Goal: Task Accomplishment & Management: Manage account settings

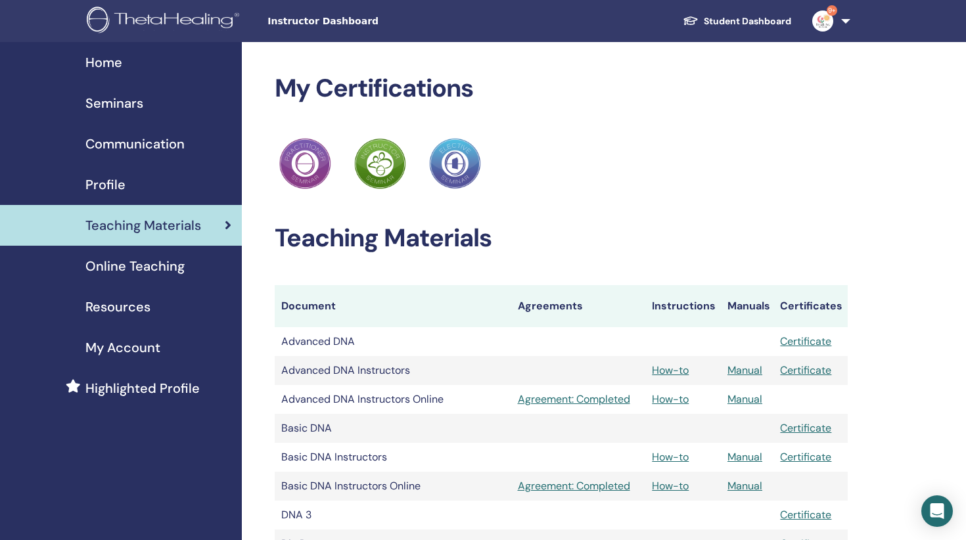
click at [137, 102] on span "Seminars" at bounding box center [114, 103] width 58 height 20
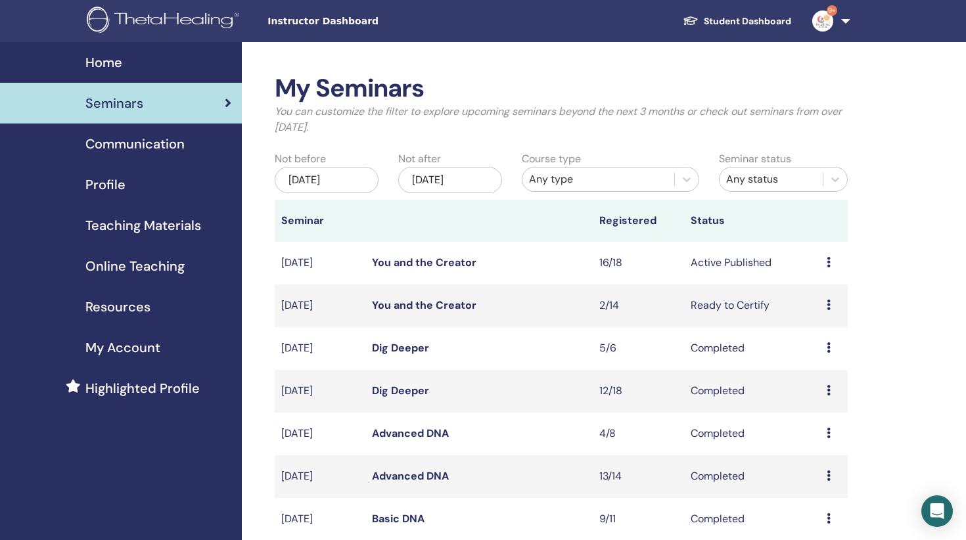
click at [829, 260] on icon at bounding box center [829, 262] width 4 height 11
click at [817, 307] on link "Attendees" at bounding box center [822, 310] width 50 height 14
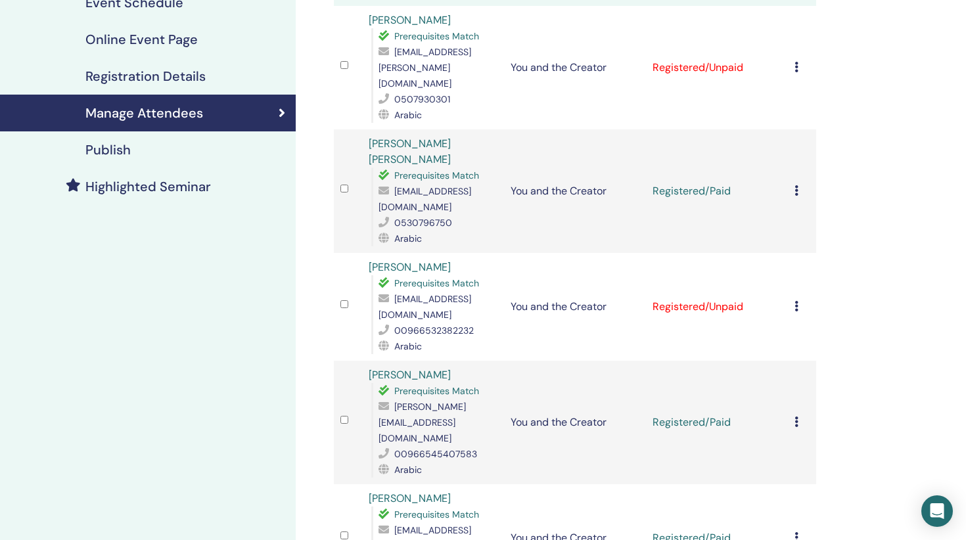
scroll to position [210, 0]
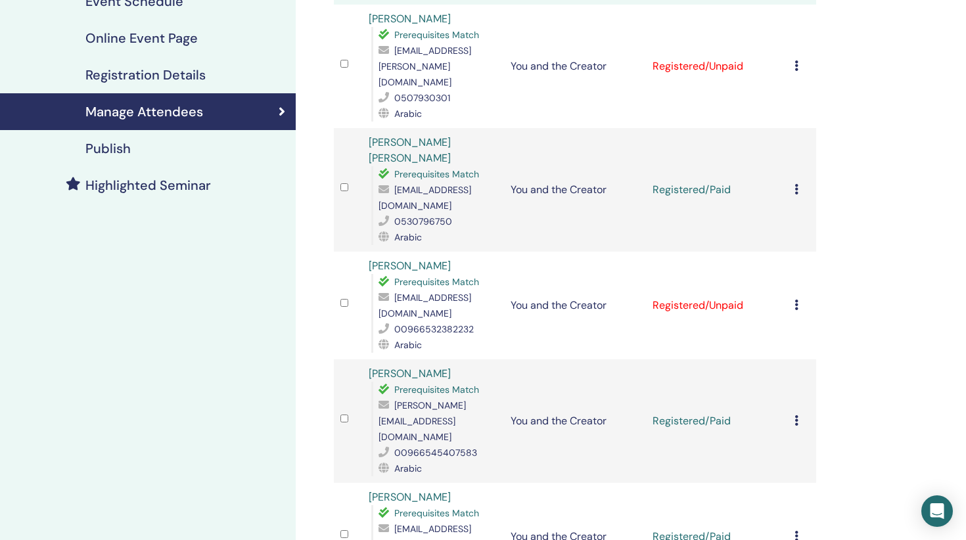
click at [796, 300] on icon at bounding box center [796, 305] width 4 height 11
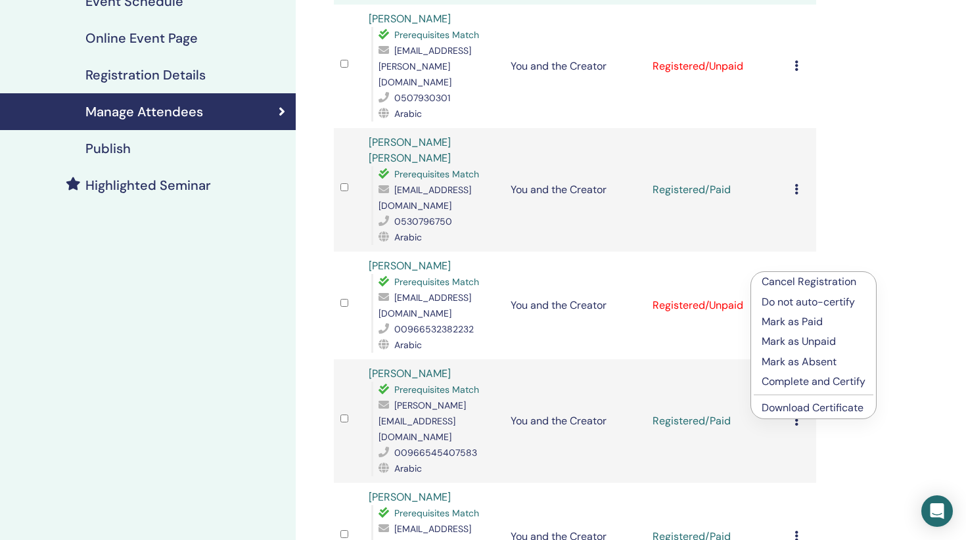
click at [790, 323] on p "Mark as Paid" at bounding box center [814, 322] width 104 height 16
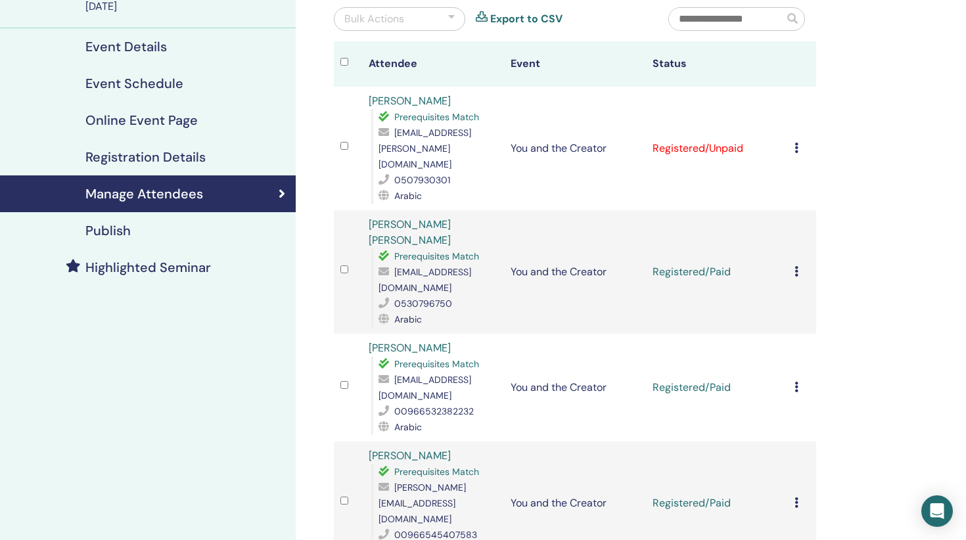
scroll to position [93, 0]
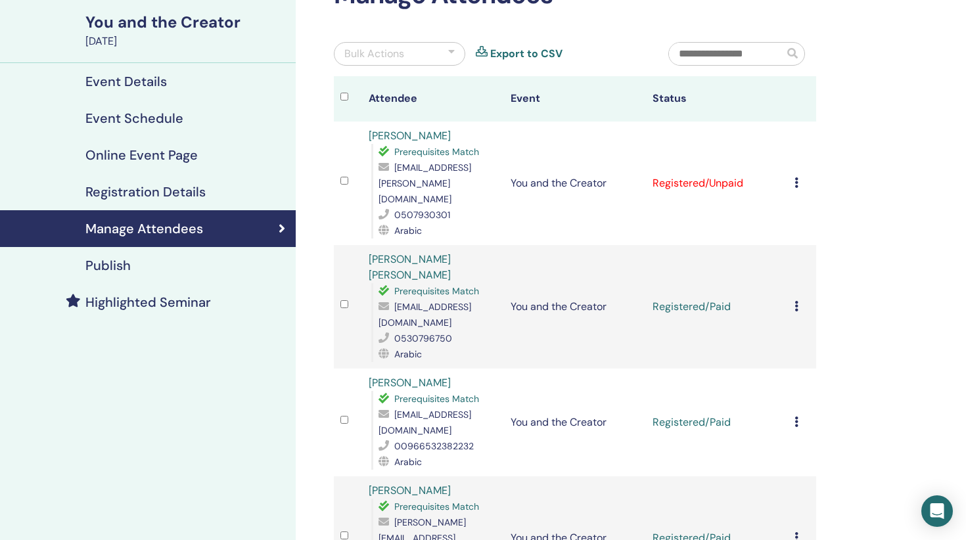
click at [796, 177] on icon at bounding box center [796, 182] width 4 height 11
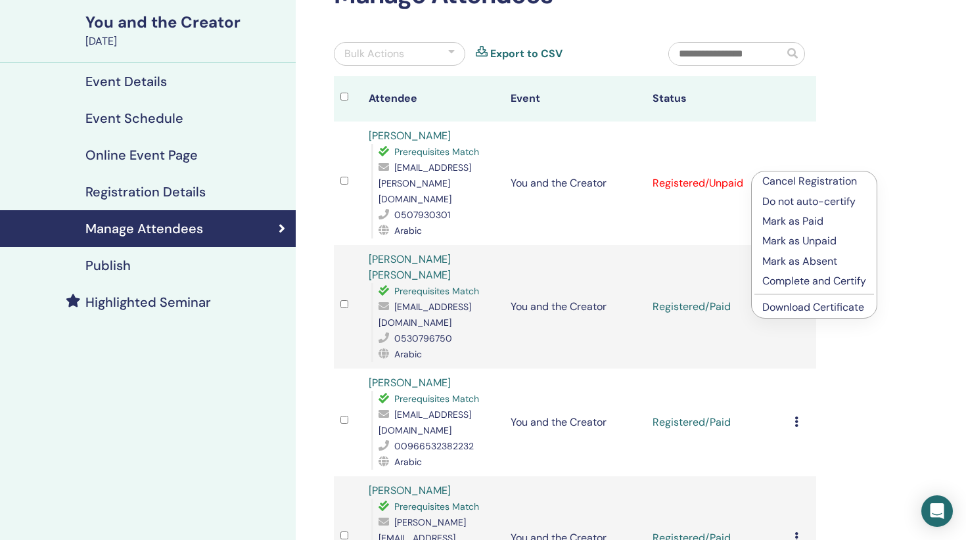
click at [791, 220] on p "Mark as Paid" at bounding box center [814, 222] width 104 height 16
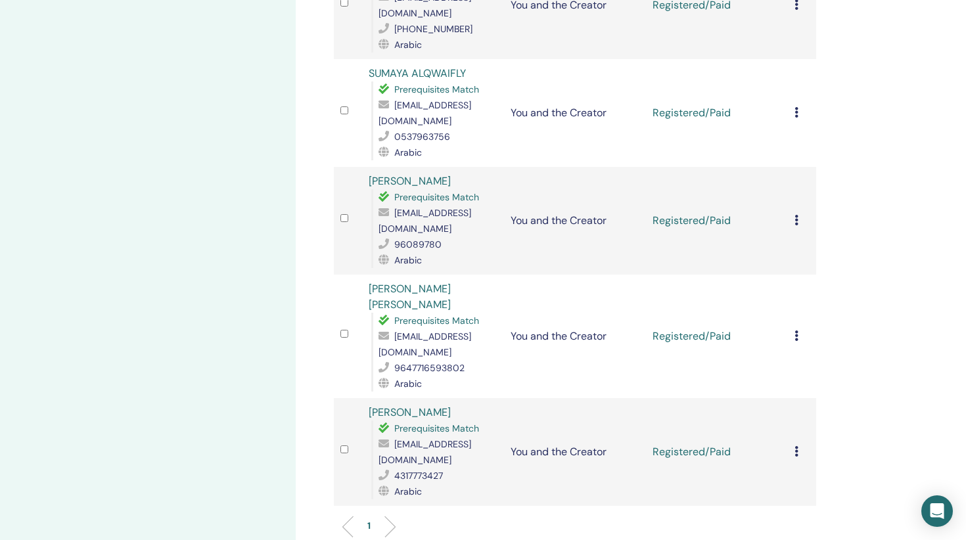
scroll to position [1507, 0]
